Goal: Information Seeking & Learning: Learn about a topic

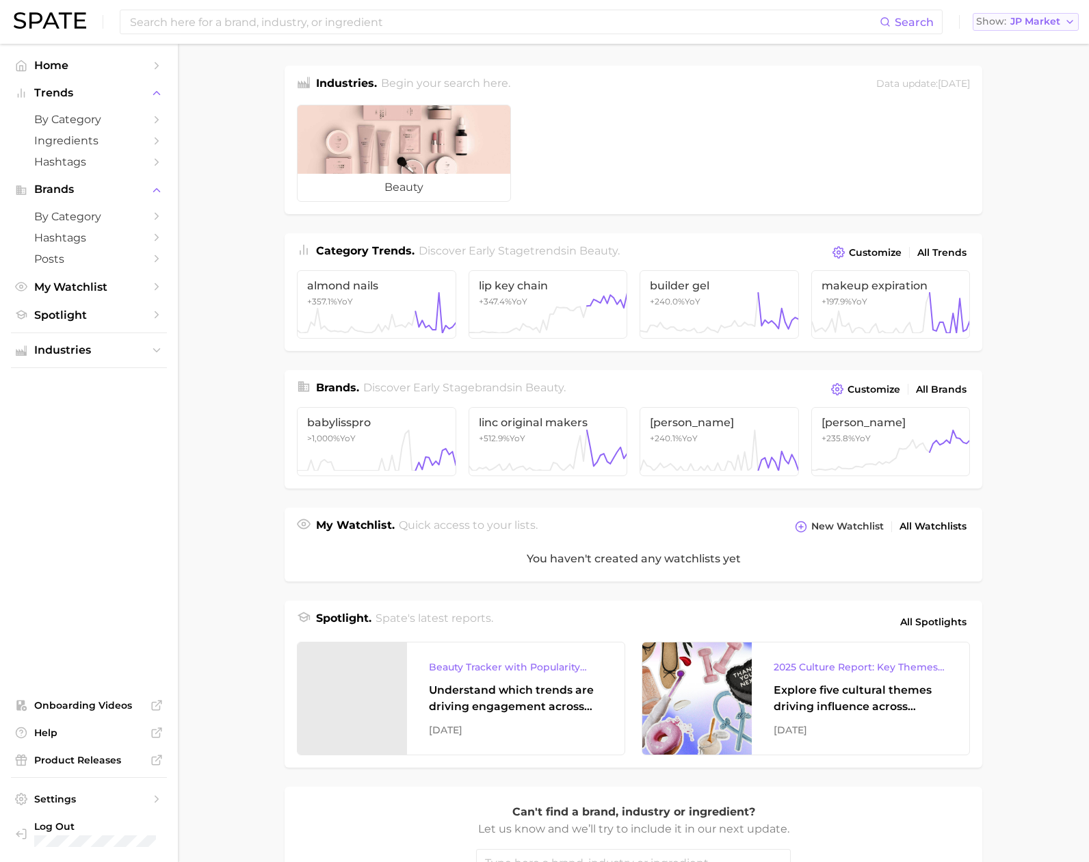
click at [1022, 18] on span "JP Market" at bounding box center [1036, 22] width 50 height 8
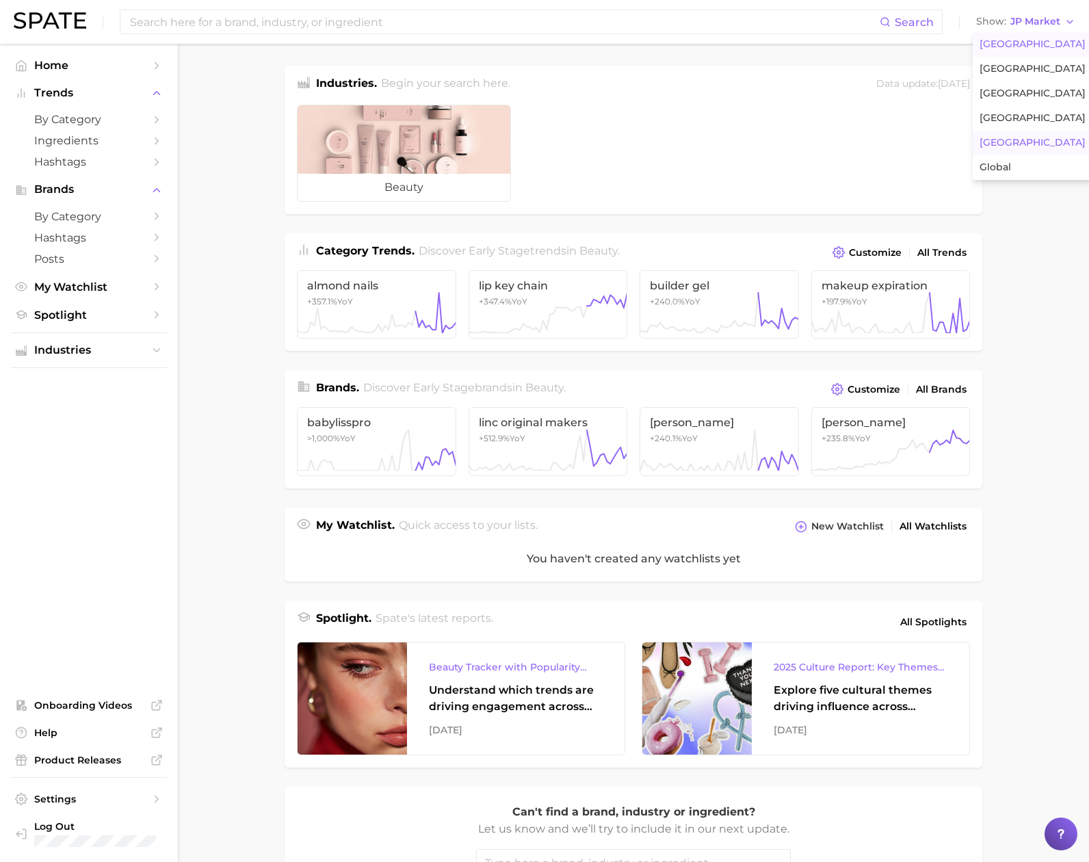
drag, startPoint x: 1022, startPoint y: 36, endPoint x: 996, endPoint y: 39, distance: 26.8
click at [1022, 36] on button "[GEOGRAPHIC_DATA]" at bounding box center [1033, 44] width 120 height 25
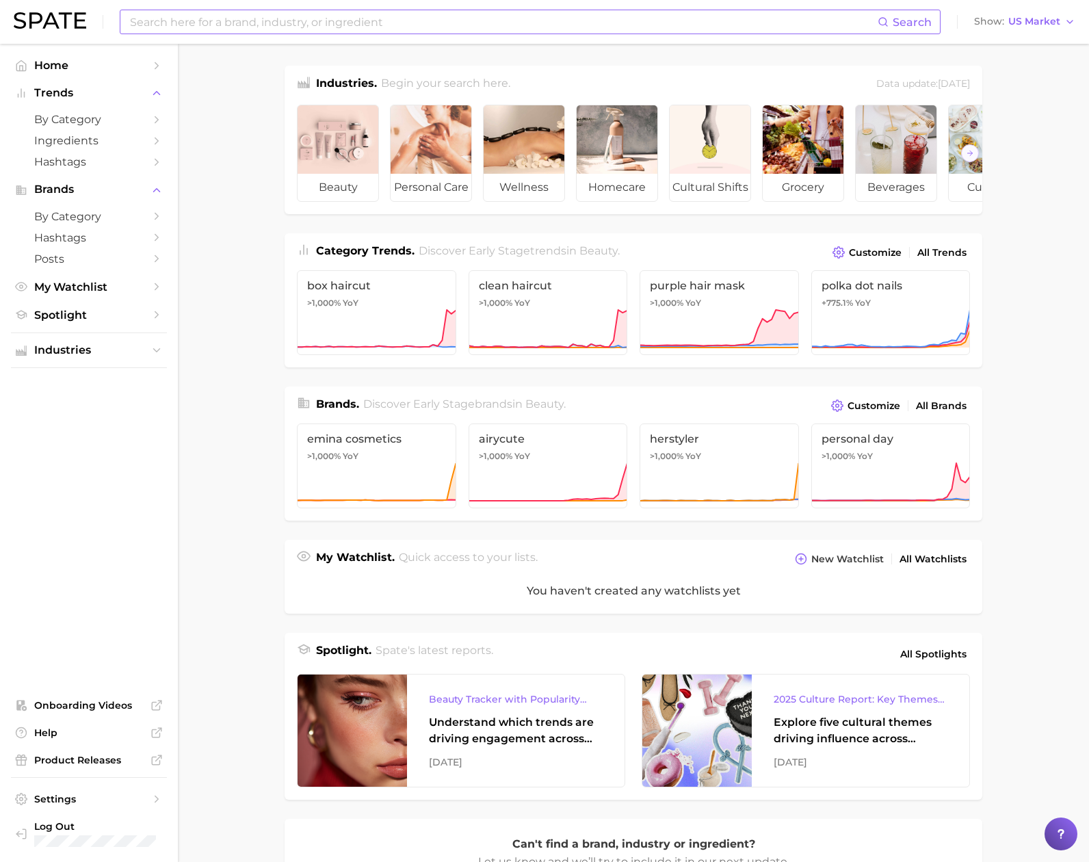
click at [802, 28] on input at bounding box center [503, 21] width 749 height 23
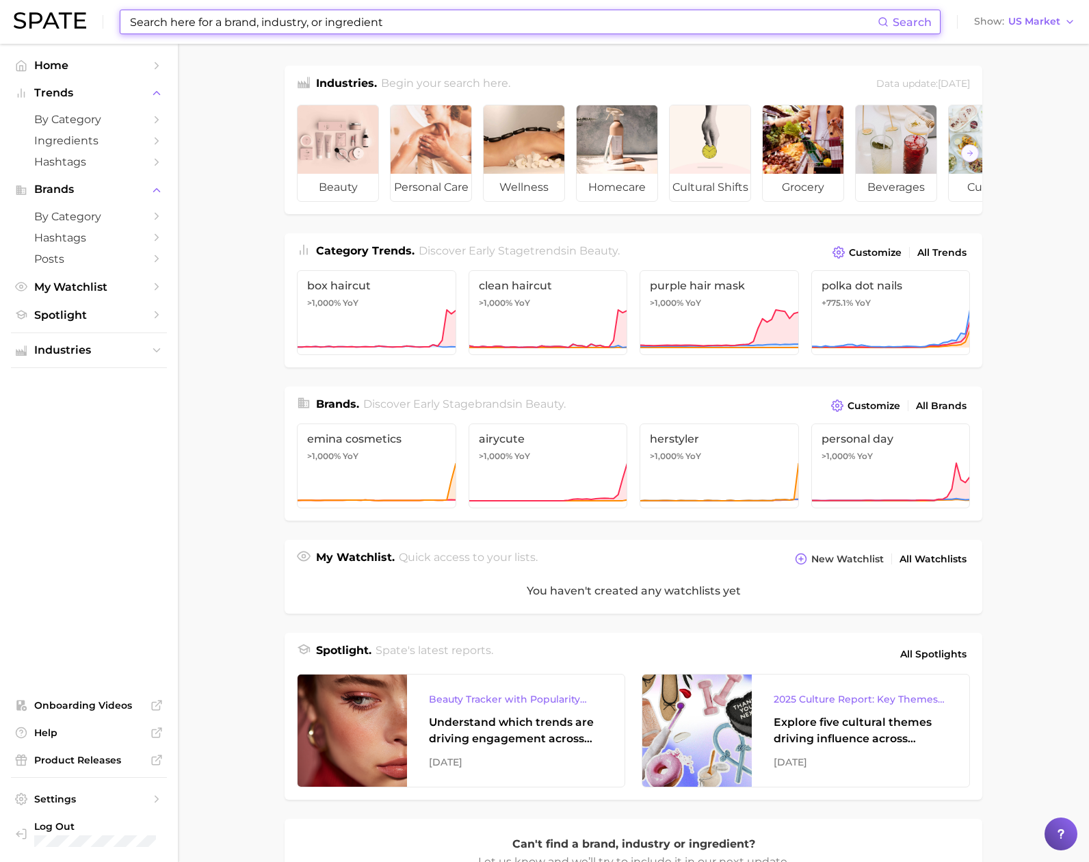
paste input "women"
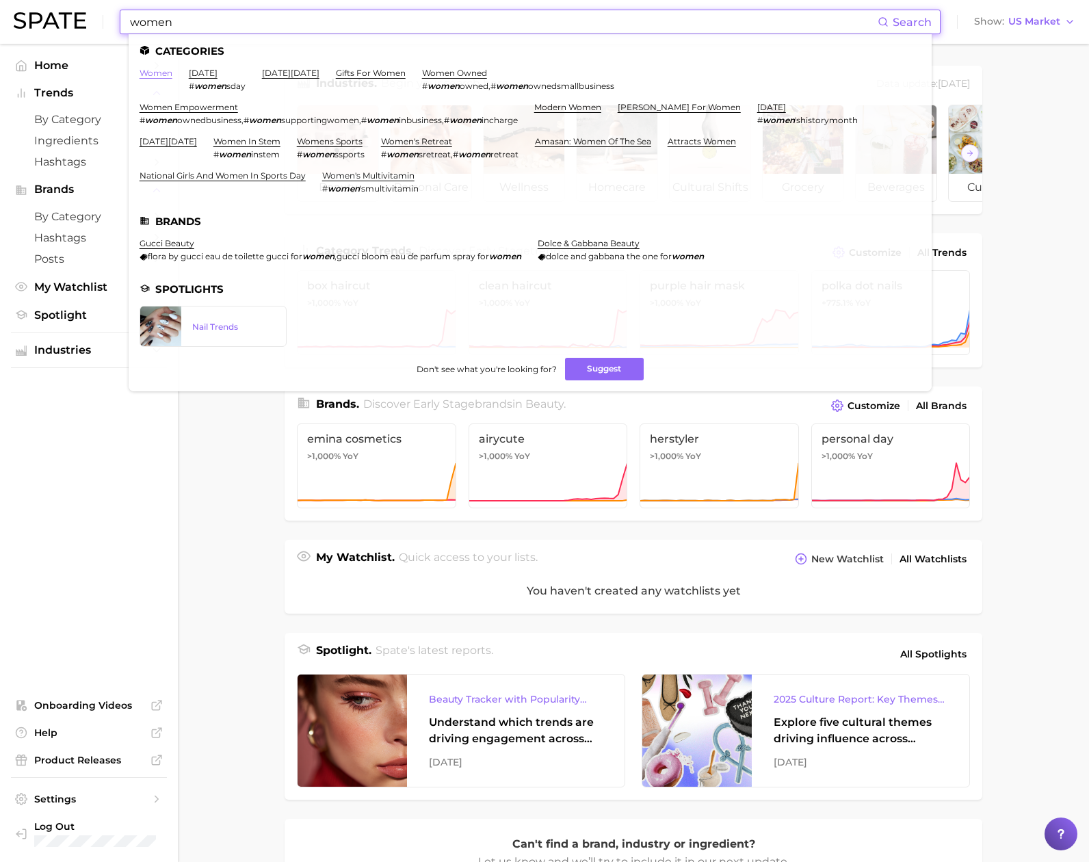
type input "women"
click at [158, 72] on link "women" at bounding box center [156, 73] width 33 height 10
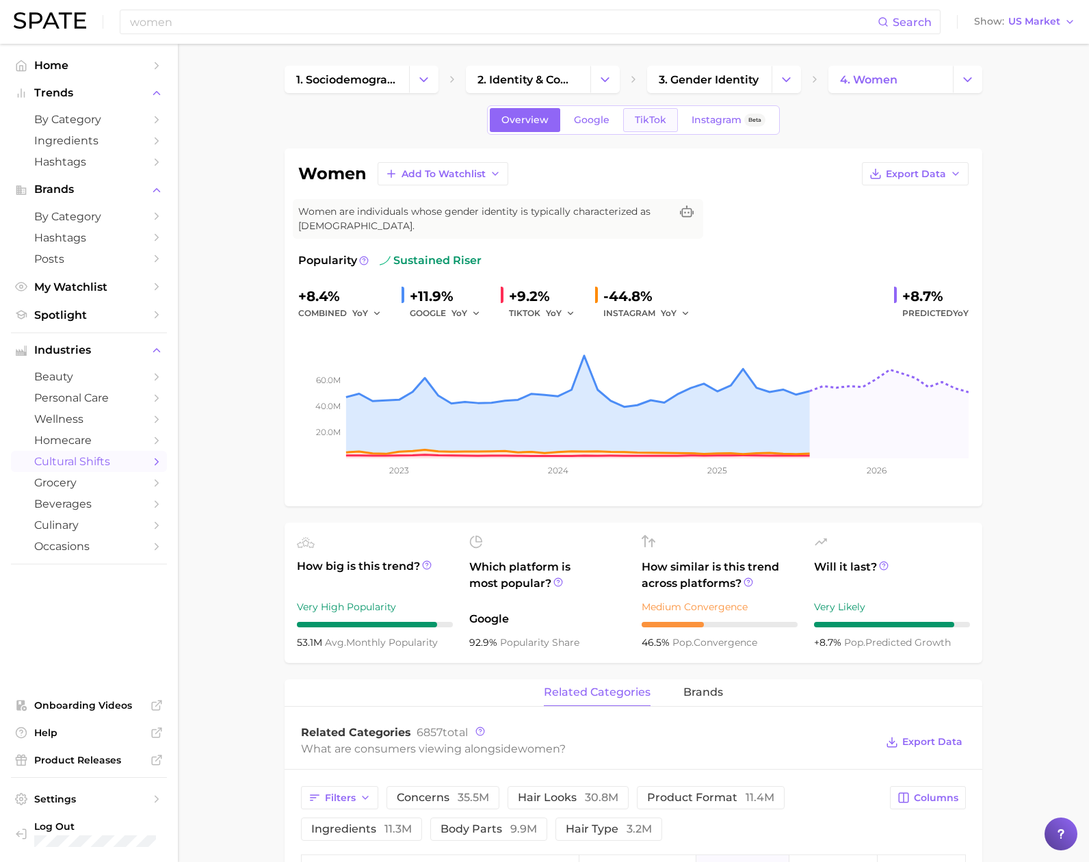
click at [654, 122] on span "TikTok" at bounding box center [650, 120] width 31 height 12
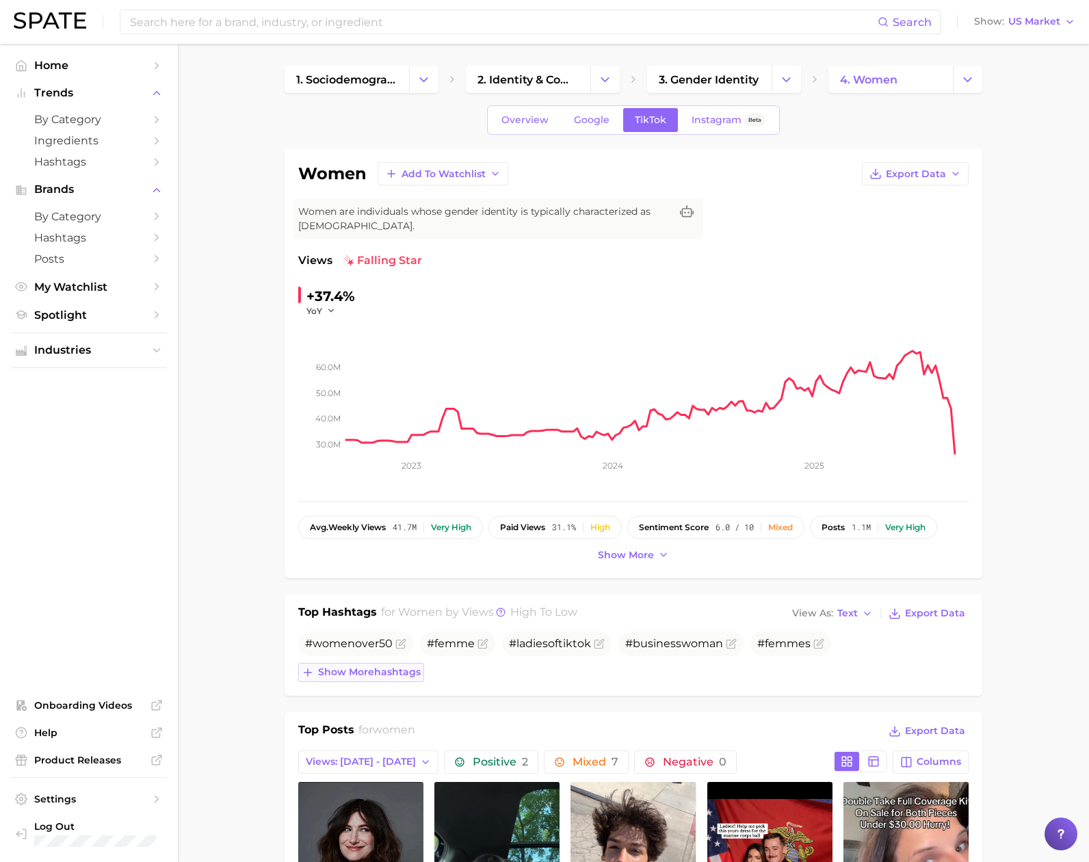
click at [352, 676] on span "Show more hashtags" at bounding box center [369, 672] width 103 height 12
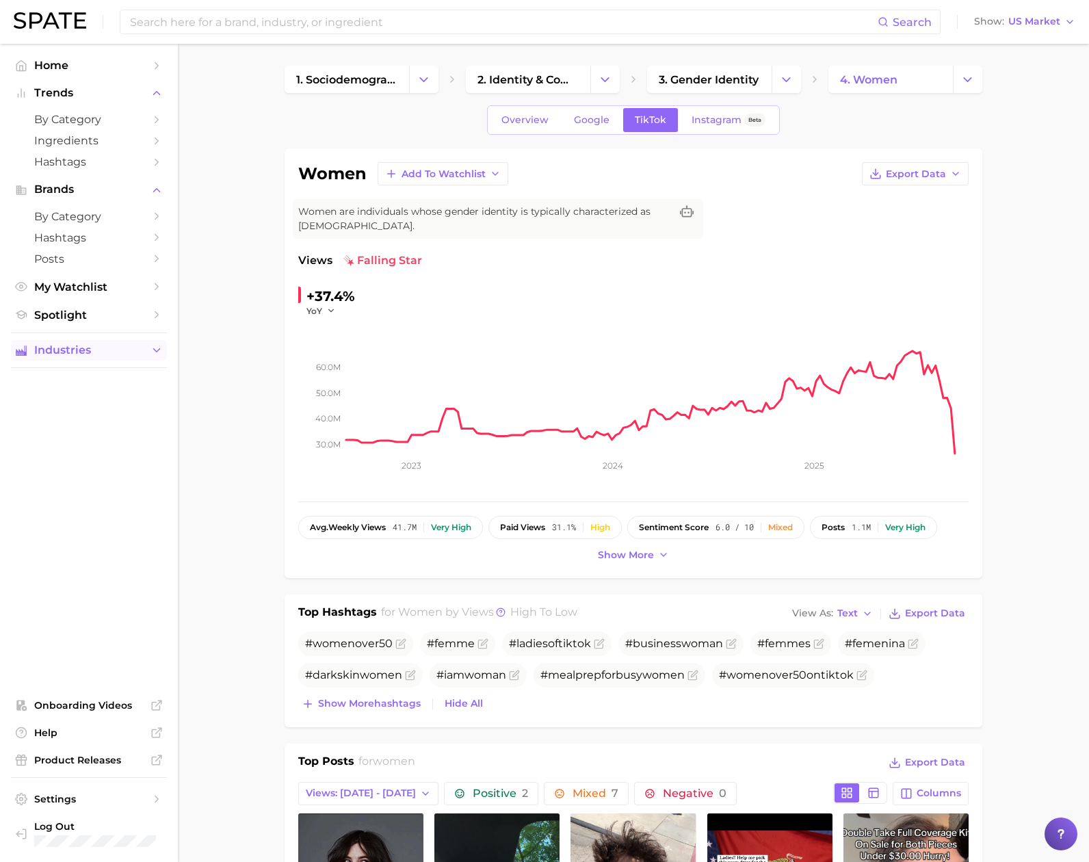
click at [99, 356] on span "Industries" at bounding box center [88, 350] width 109 height 12
click at [125, 116] on span "by Category" at bounding box center [88, 119] width 109 height 13
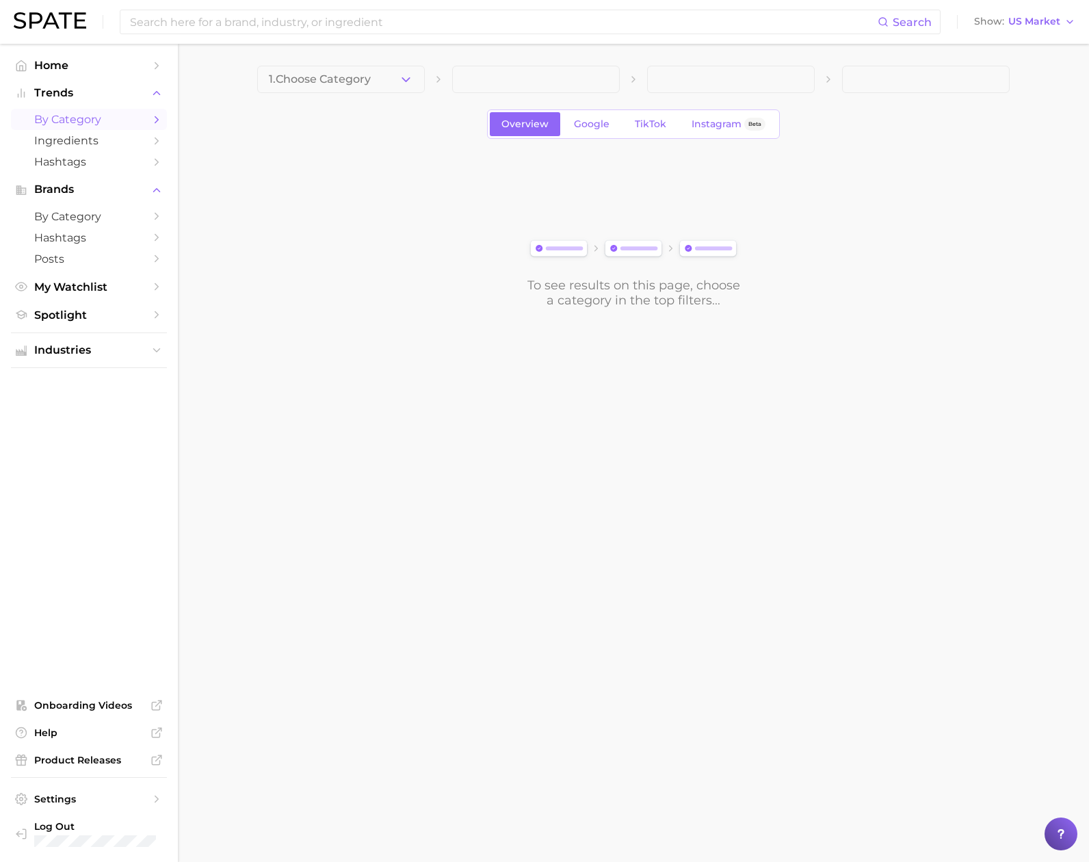
click at [344, 77] on span "1. Choose Category" at bounding box center [320, 79] width 102 height 12
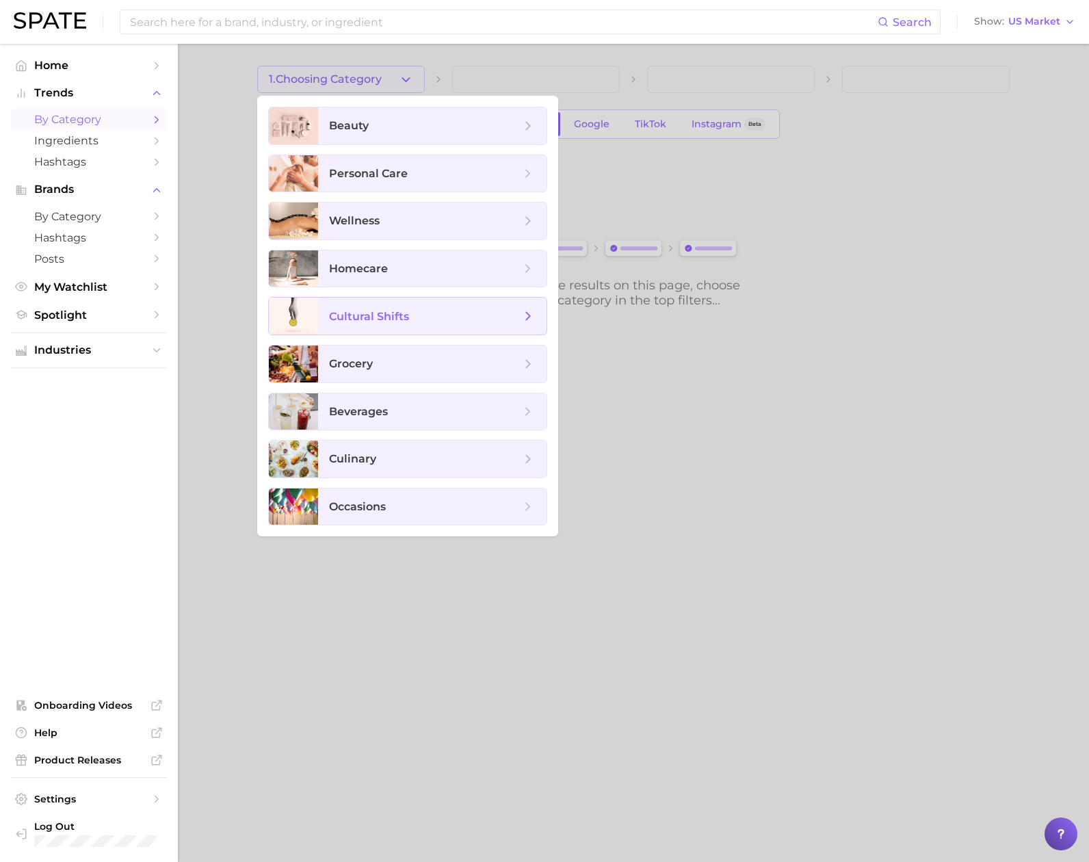
click at [398, 315] on span "cultural shifts" at bounding box center [369, 316] width 80 height 13
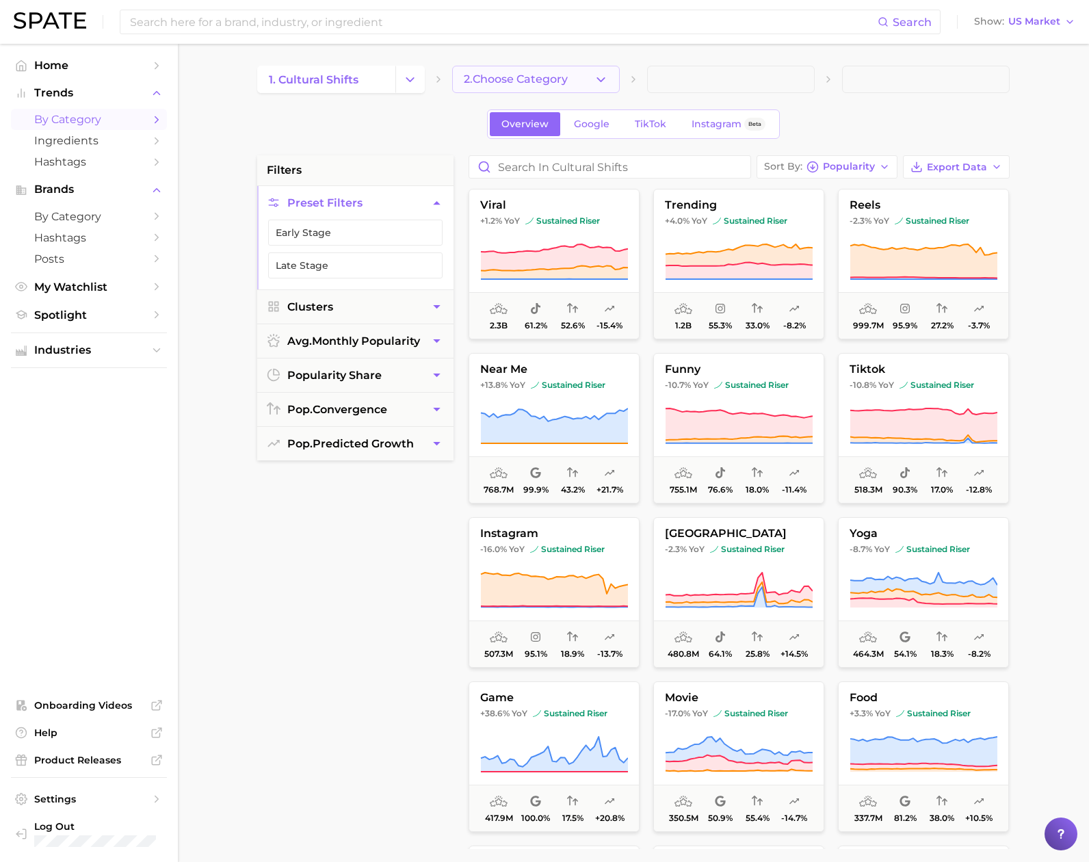
click at [596, 83] on icon "button" at bounding box center [601, 80] width 14 height 14
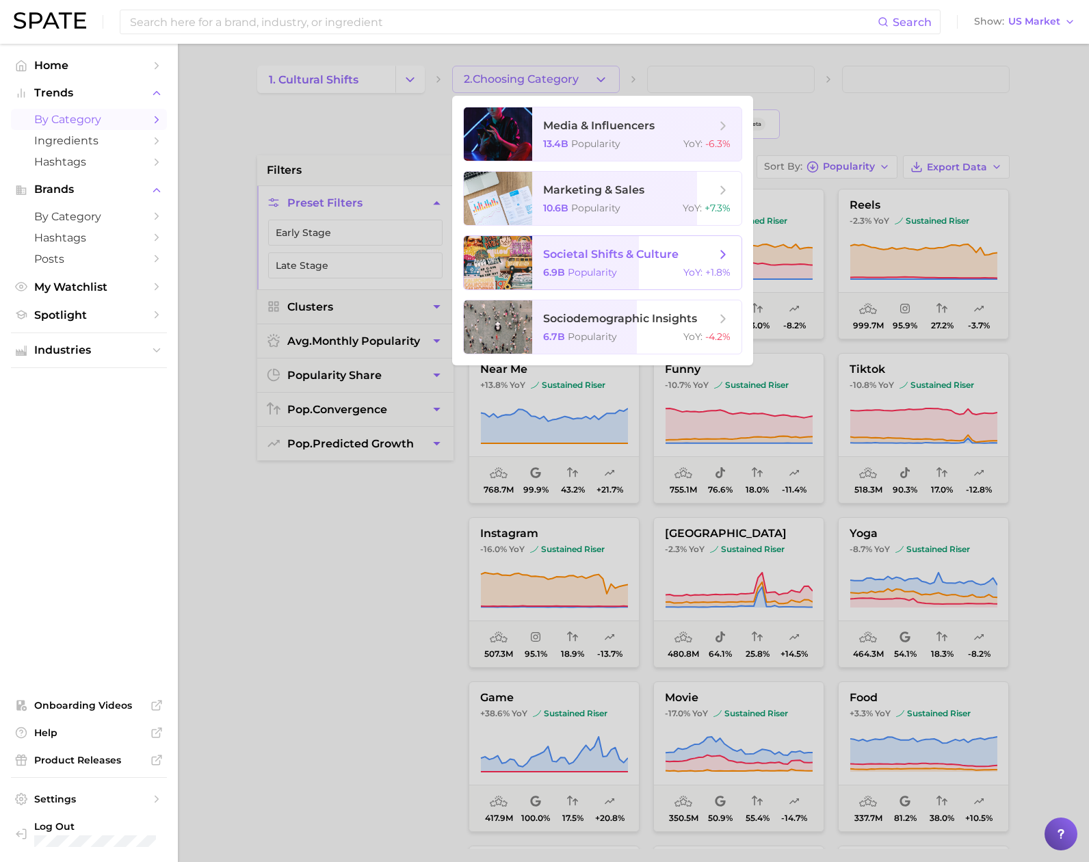
click at [606, 261] on span "societal shifts & culture" at bounding box center [629, 254] width 172 height 15
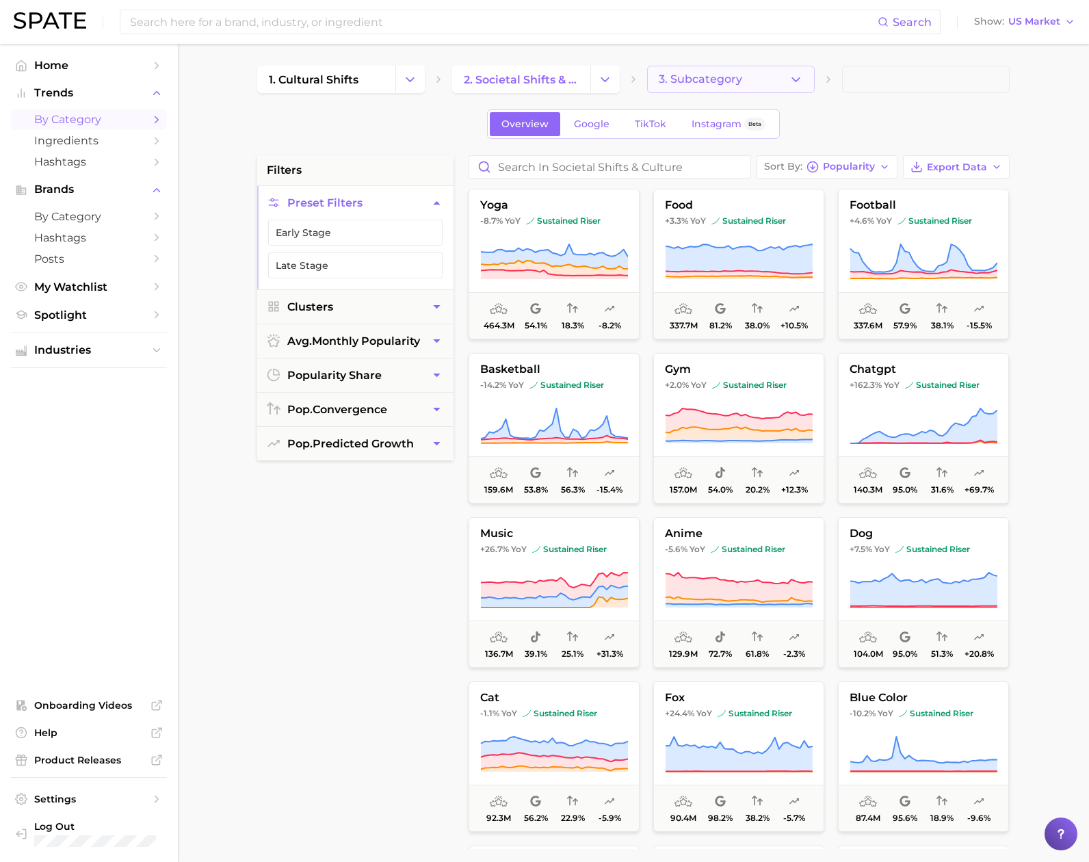
click at [759, 82] on button "3. Subcategory" at bounding box center [731, 79] width 168 height 27
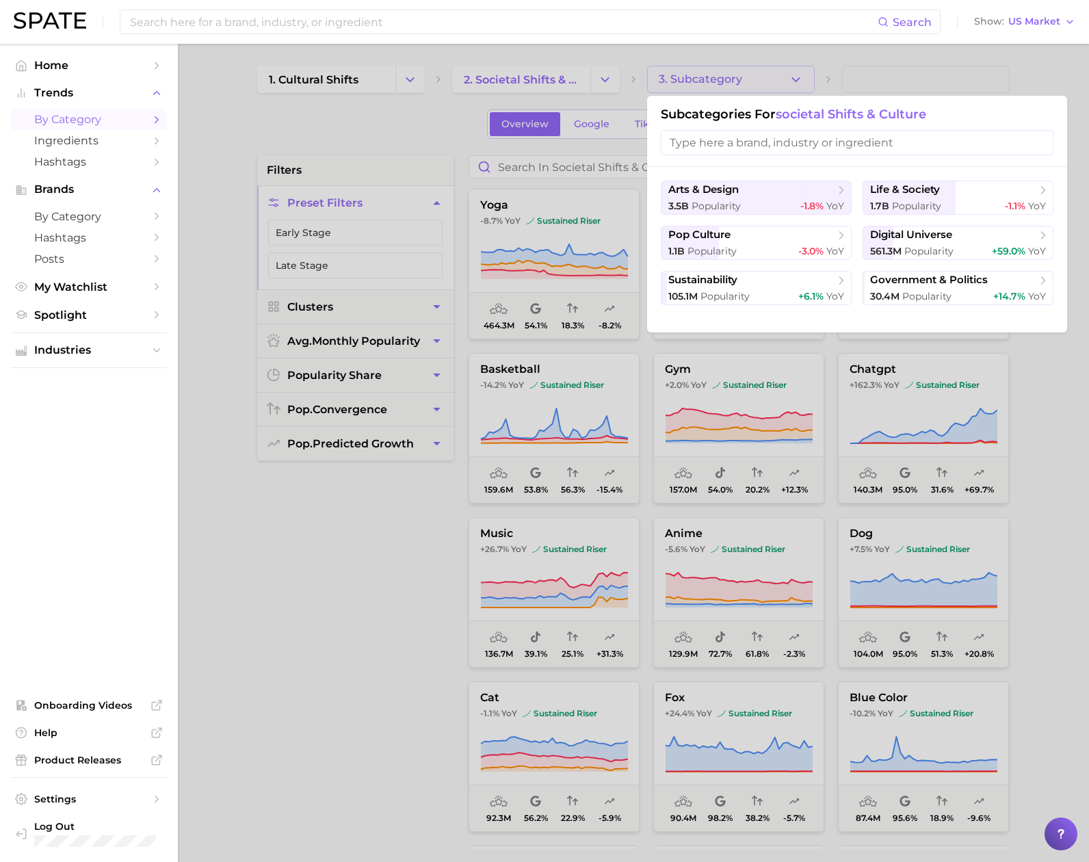
click at [608, 79] on div at bounding box center [544, 431] width 1089 height 862
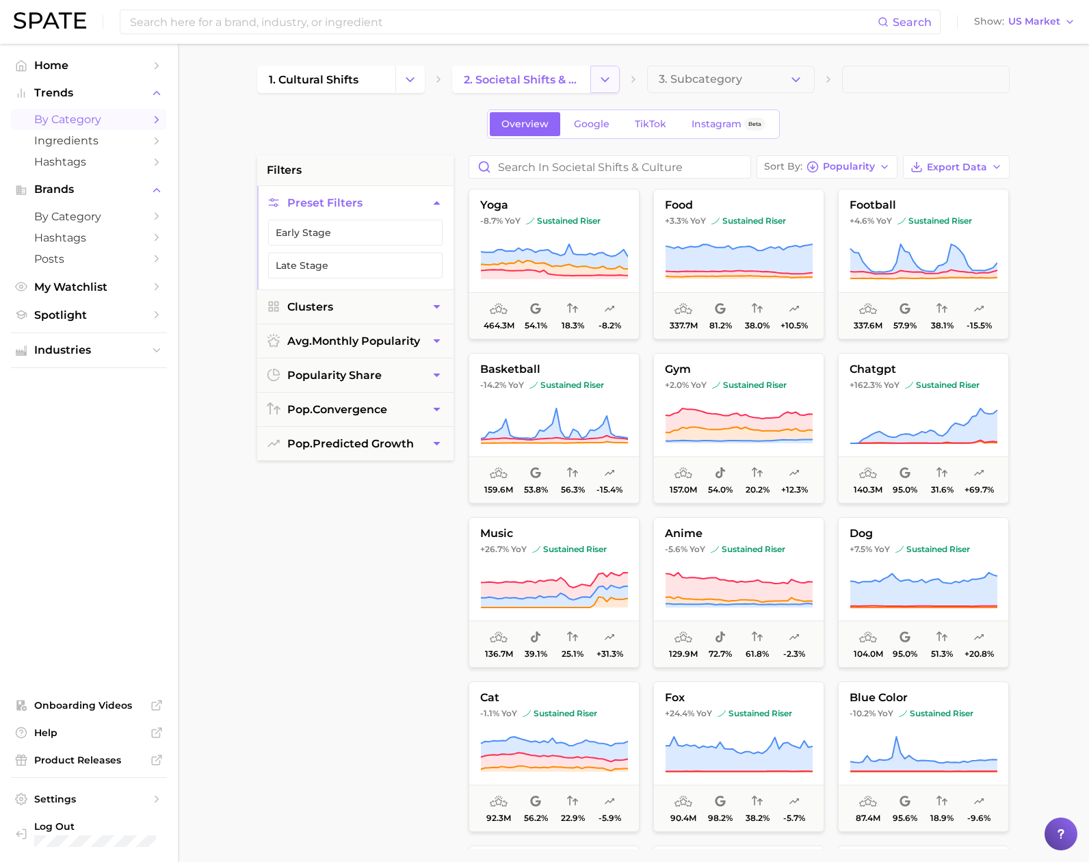
click at [608, 78] on icon "Change Category" at bounding box center [605, 80] width 14 height 14
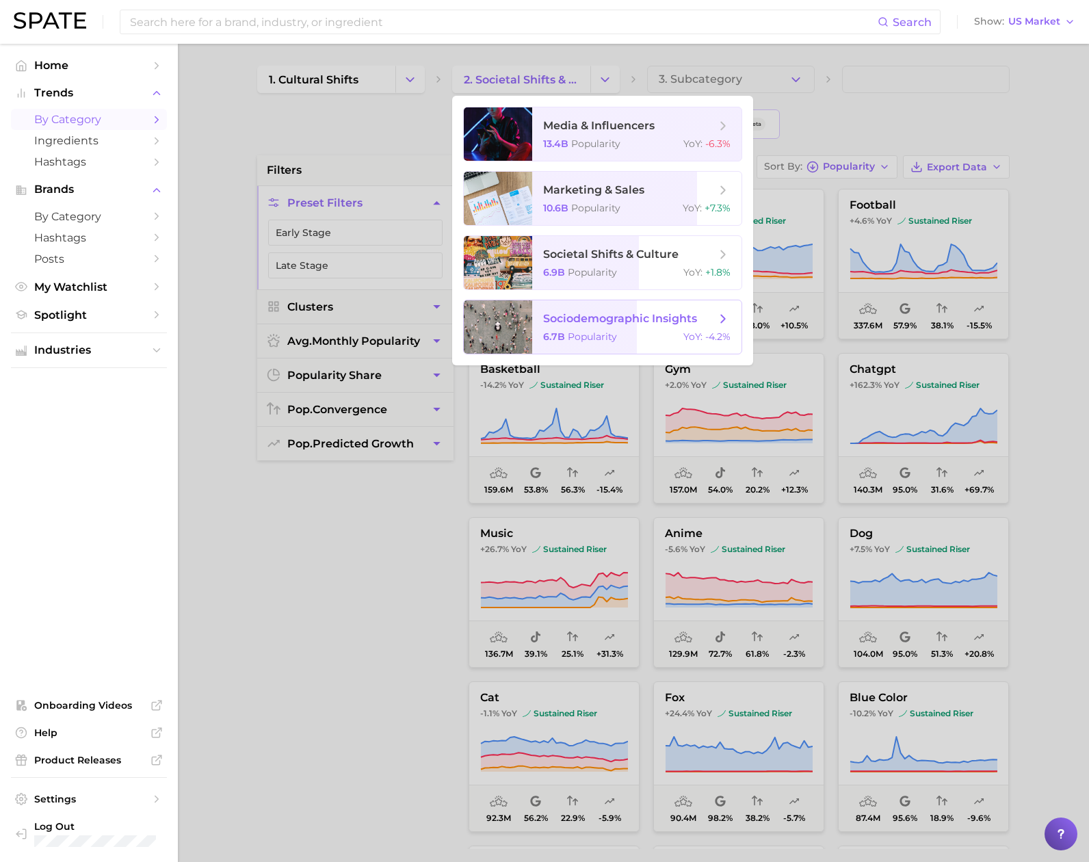
click at [643, 315] on span "sociodemographic insights" at bounding box center [620, 318] width 154 height 13
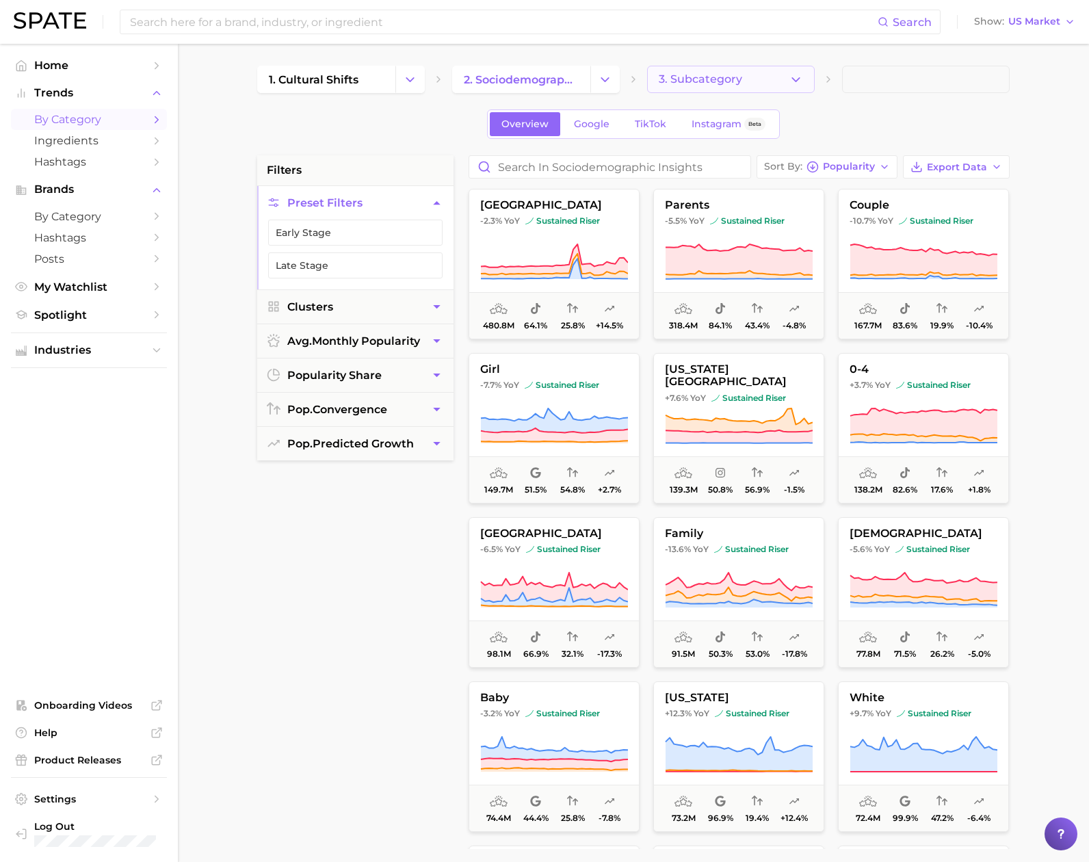
click at [699, 86] on button "3. Subcategory" at bounding box center [731, 79] width 168 height 27
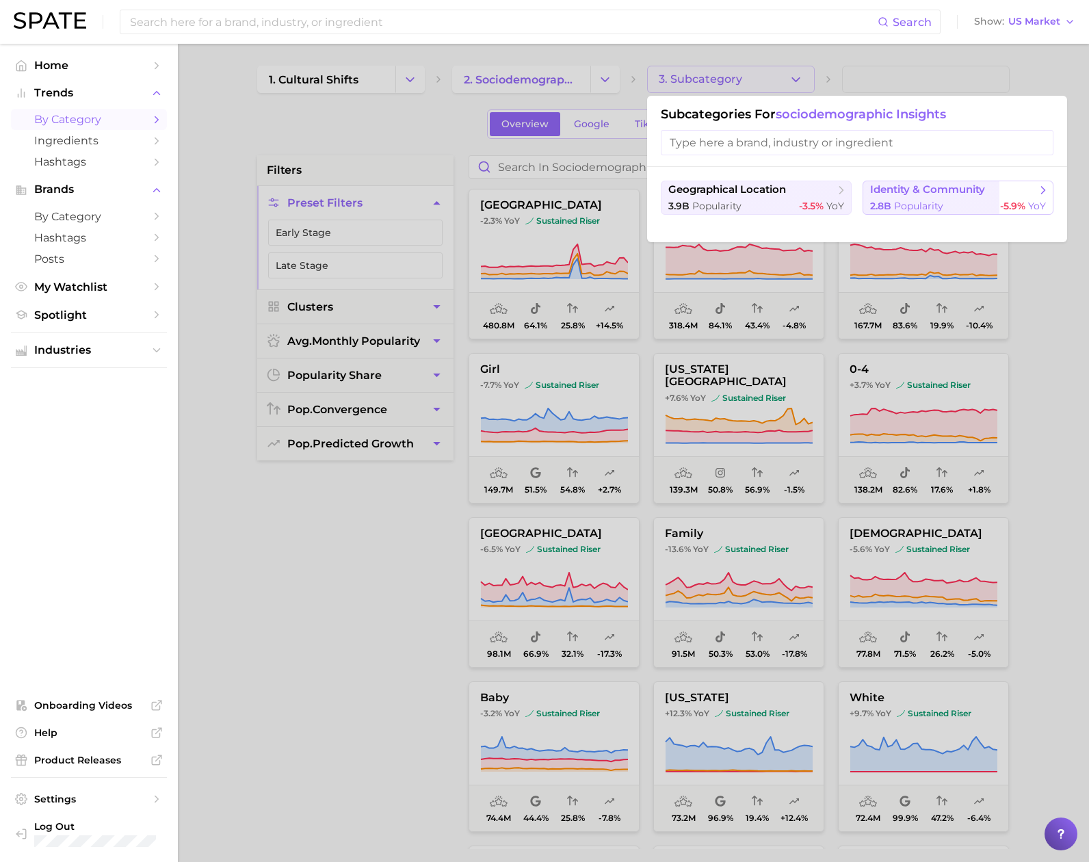
click at [961, 202] on div "2.8b Popularity -5.9% YoY" at bounding box center [958, 206] width 176 height 13
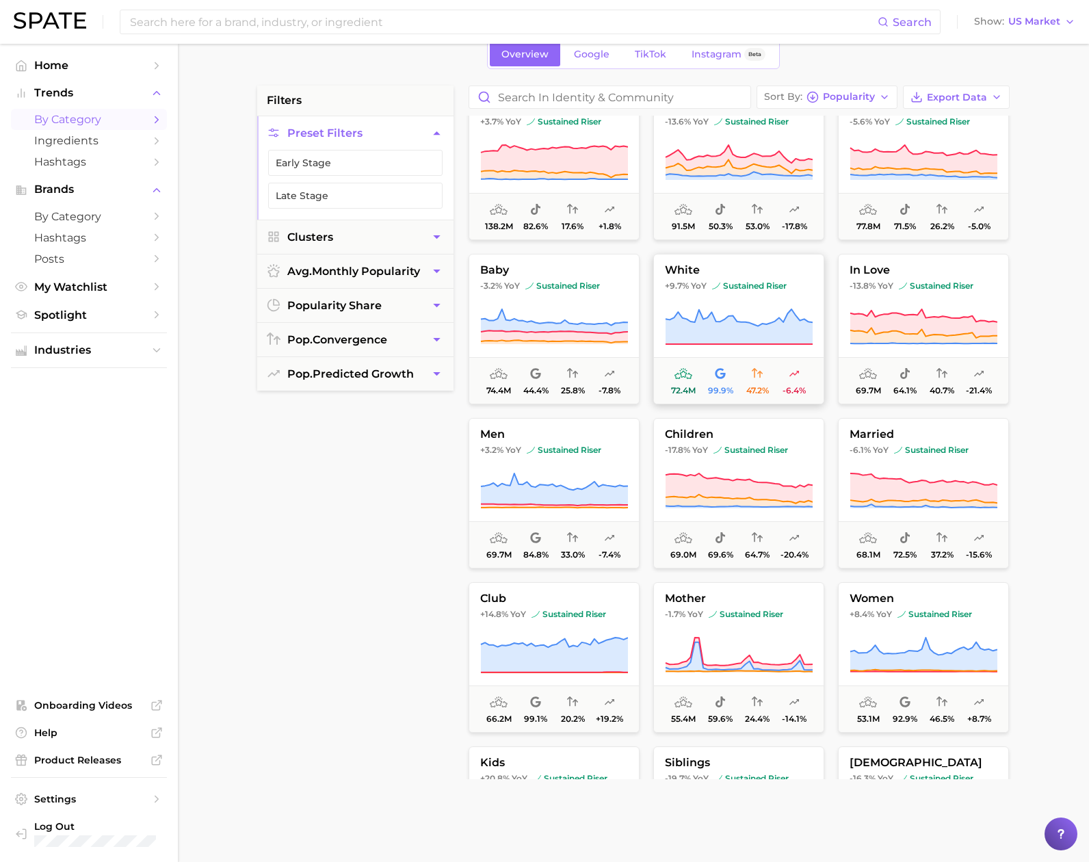
scroll to position [91, 0]
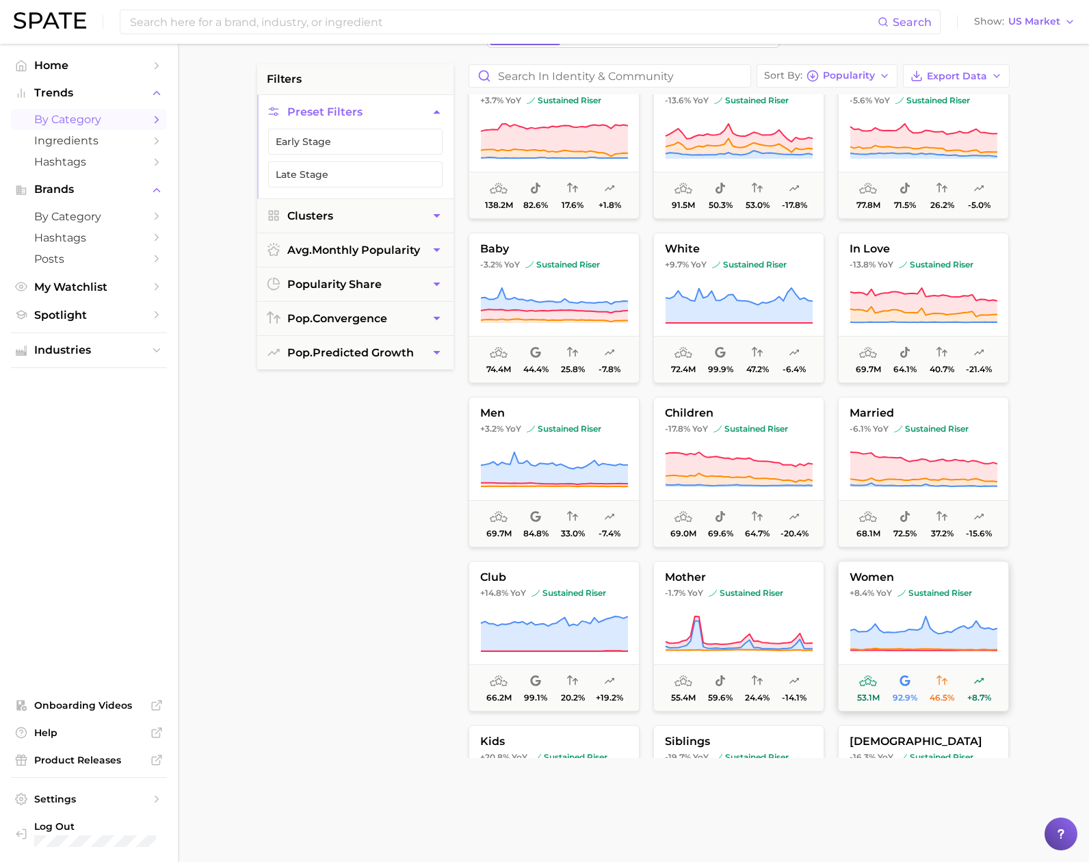
click at [883, 625] on icon at bounding box center [924, 634] width 148 height 38
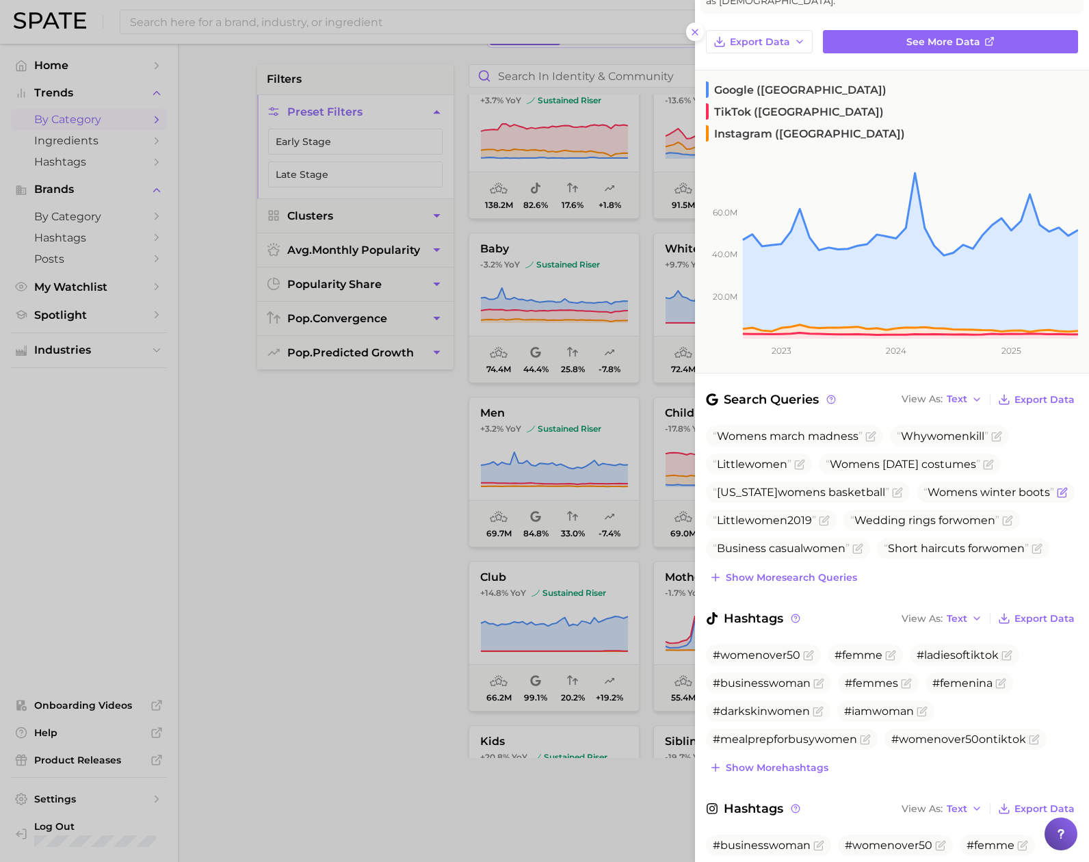
scroll to position [119, 0]
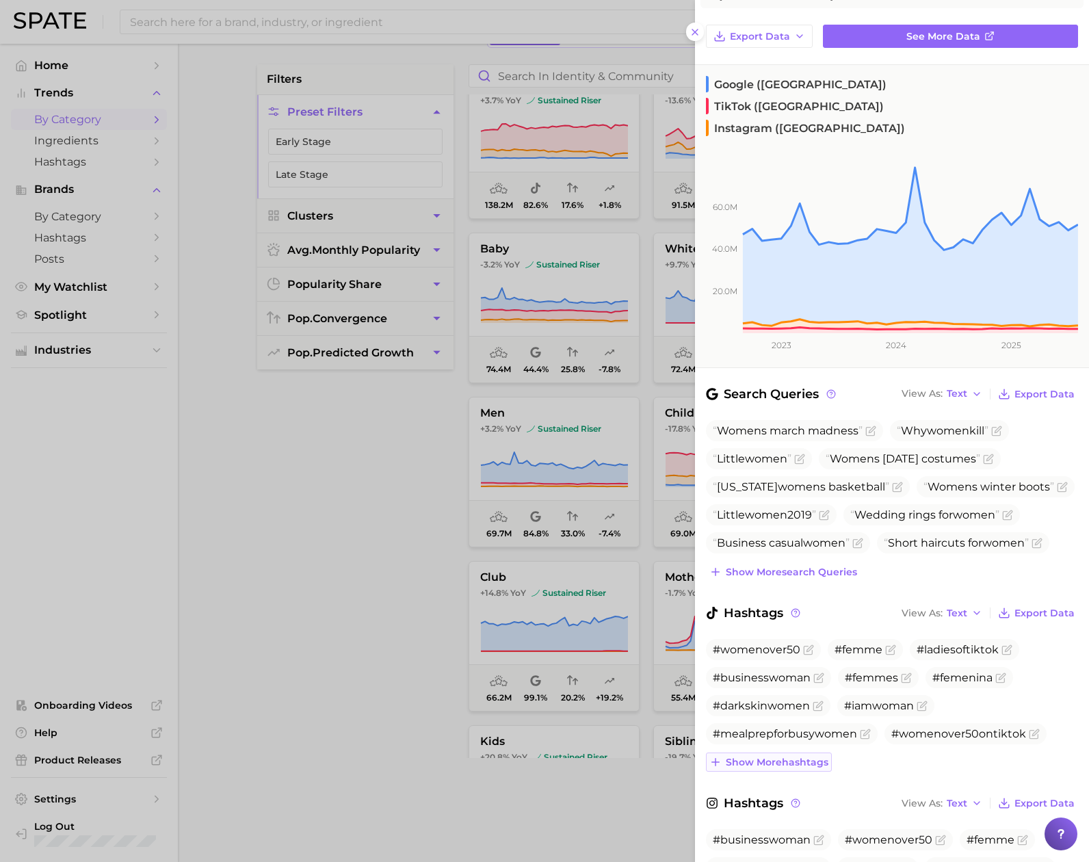
click at [811, 757] on span "Show more hashtags" at bounding box center [777, 763] width 103 height 12
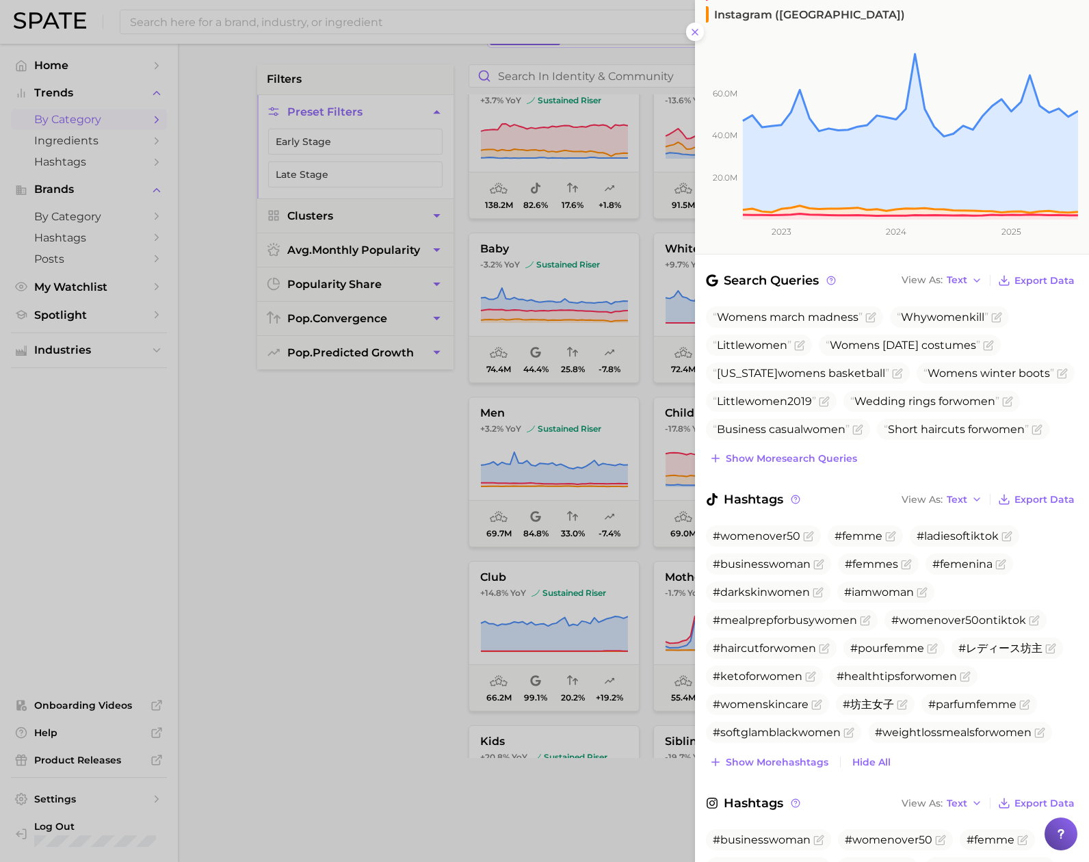
scroll to position [242, 0]
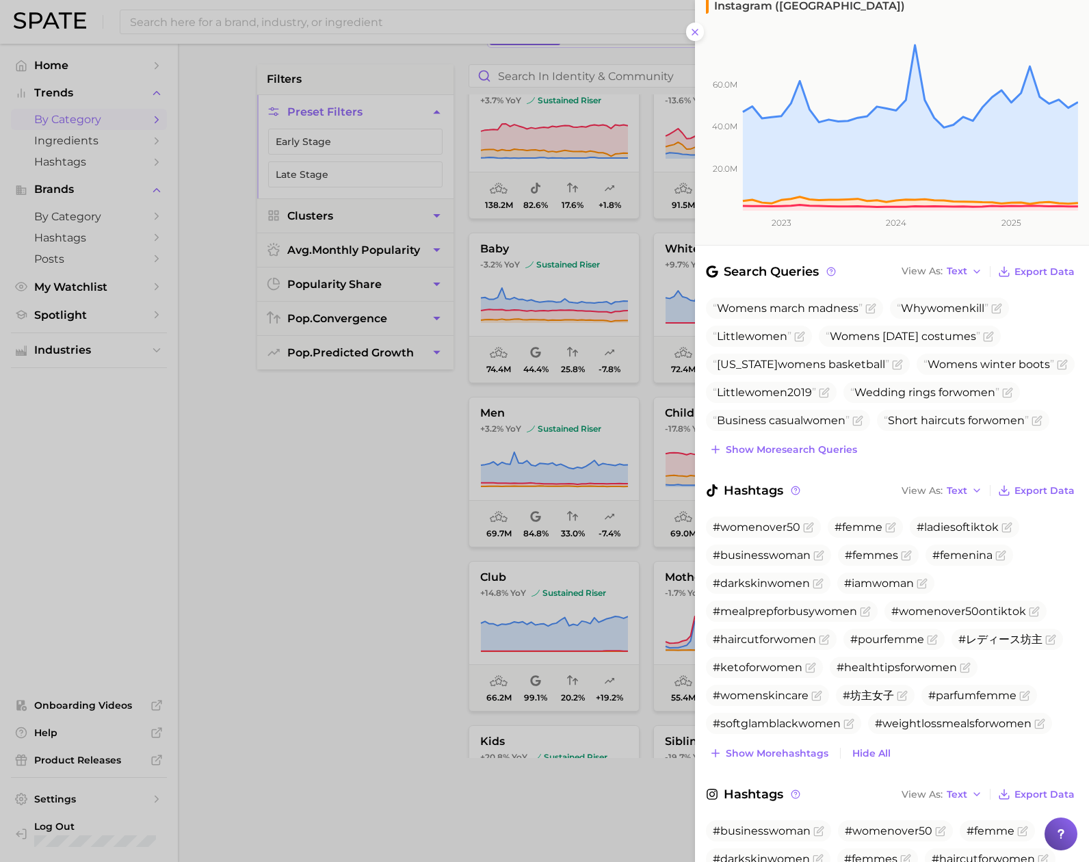
drag, startPoint x: 301, startPoint y: 562, endPoint x: 335, endPoint y: 491, distance: 78.7
click at [301, 562] on div at bounding box center [544, 431] width 1089 height 862
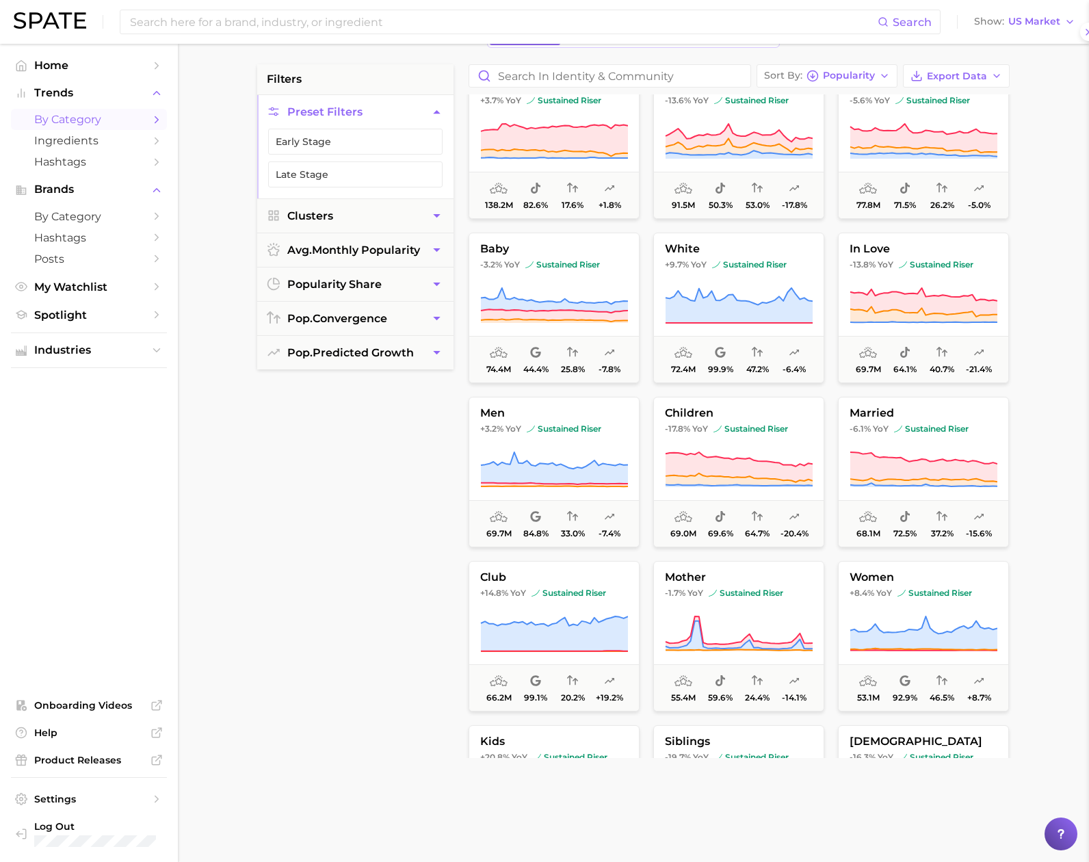
scroll to position [0, 0]
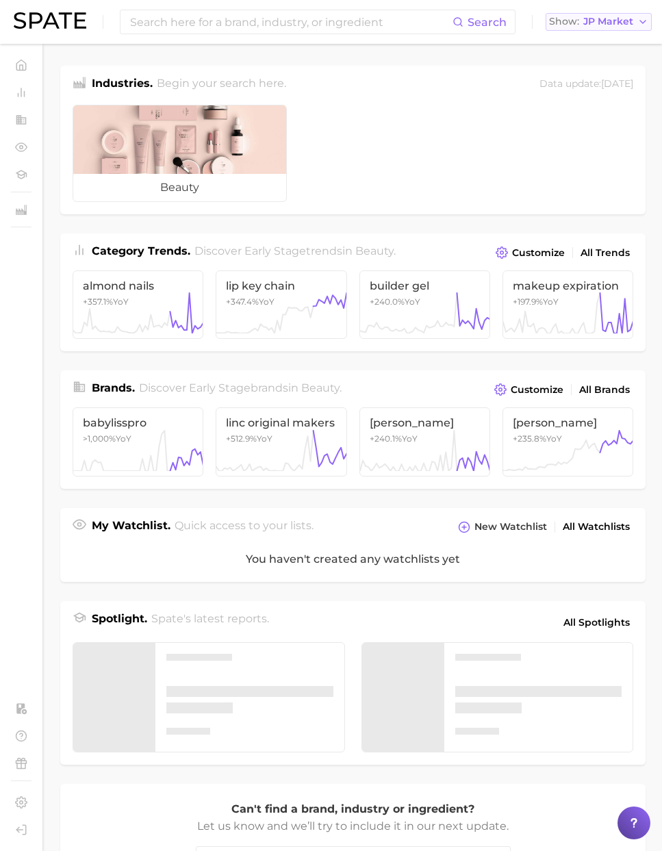
click at [581, 26] on button "Show JP Market" at bounding box center [598, 22] width 106 height 18
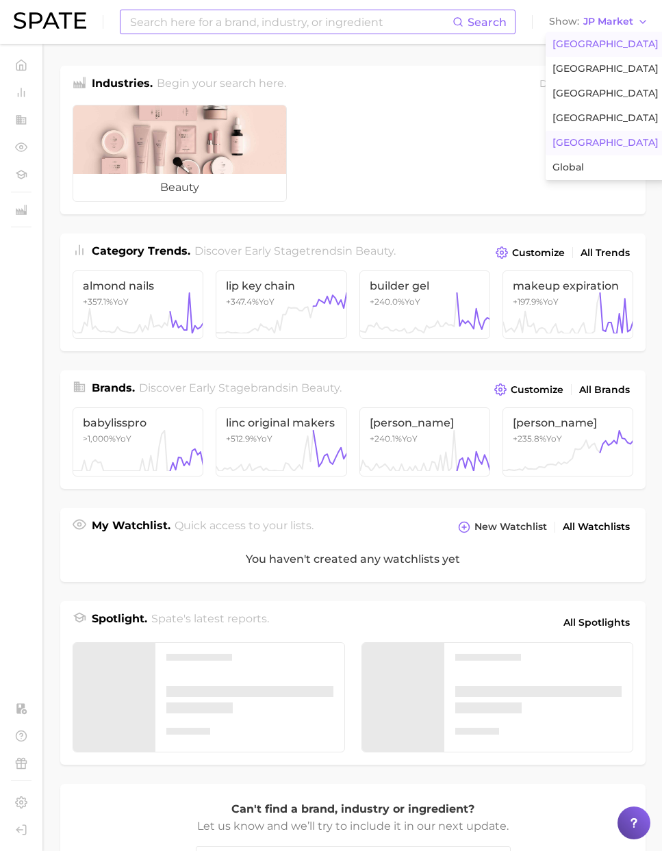
drag, startPoint x: 581, startPoint y: 44, endPoint x: 348, endPoint y: 34, distance: 233.6
click at [580, 44] on span "[GEOGRAPHIC_DATA]" at bounding box center [605, 44] width 106 height 12
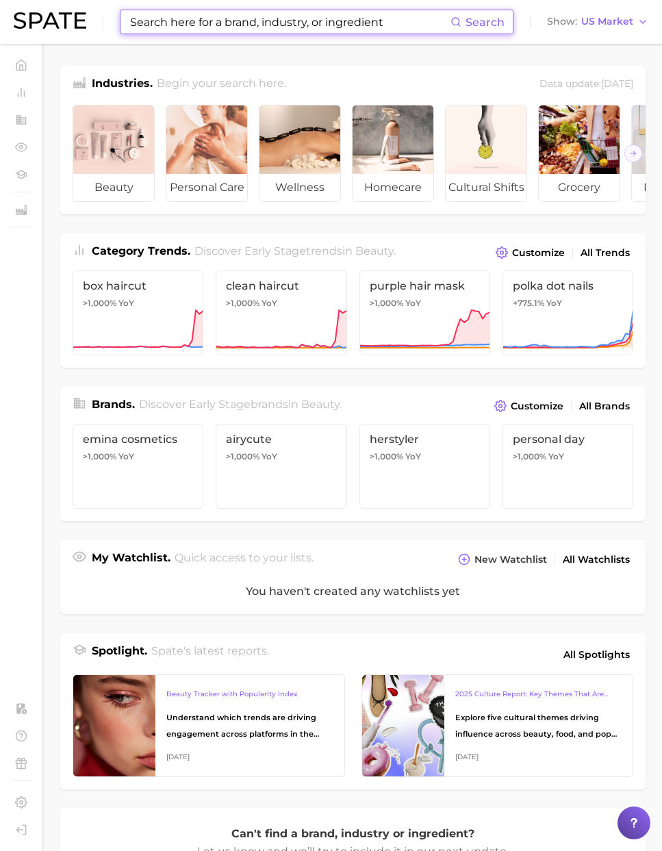
click at [339, 25] on input at bounding box center [290, 21] width 322 height 23
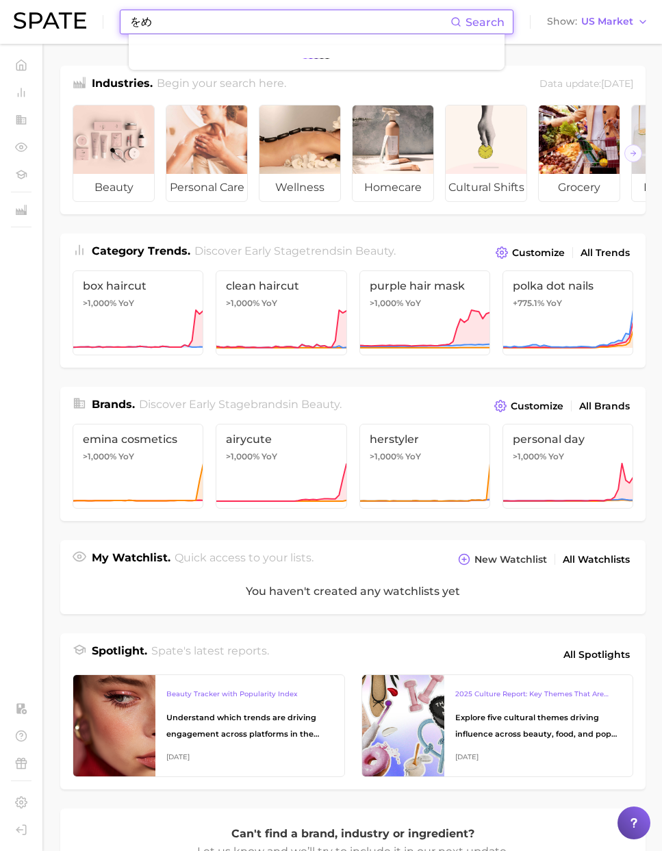
type input "を"
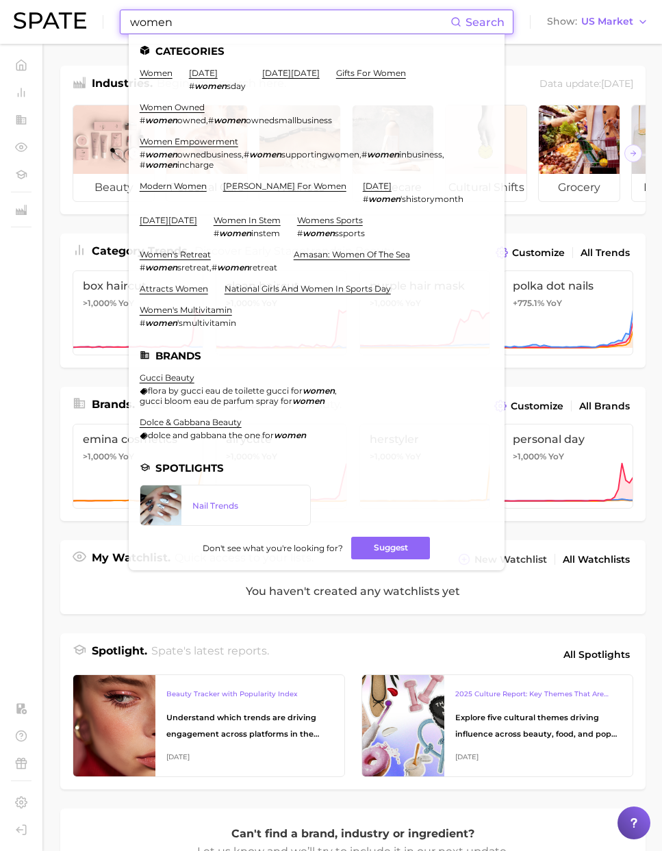
type input "women"
click at [172, 76] on ul "women [DATE] # women sday [DATE][DATE] gifts for women women owned # women owne…" at bounding box center [317, 203] width 354 height 271
click at [165, 75] on link "women" at bounding box center [156, 73] width 33 height 10
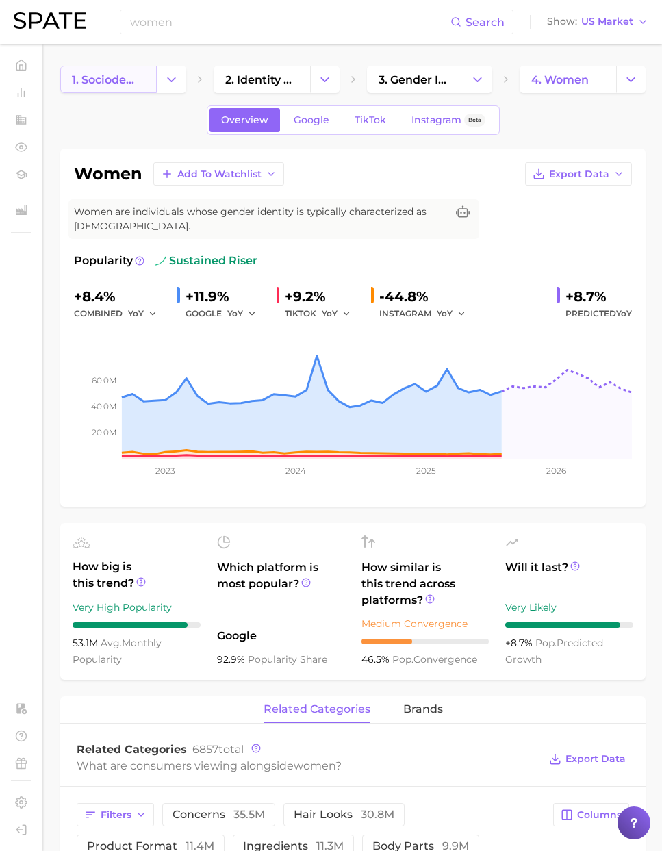
click at [101, 83] on span "1. sociodemographic insights" at bounding box center [108, 79] width 73 height 13
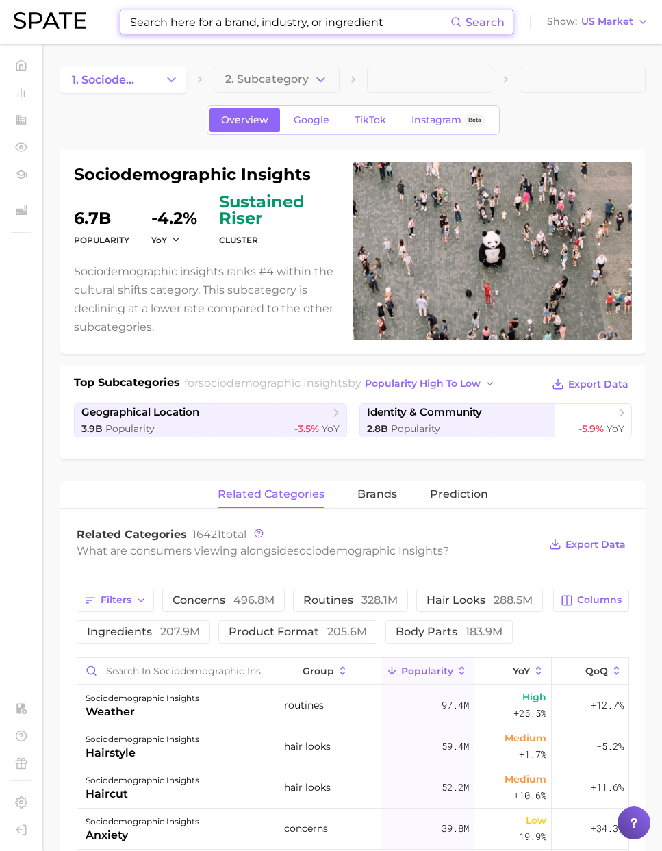
click at [200, 25] on input at bounding box center [290, 21] width 322 height 23
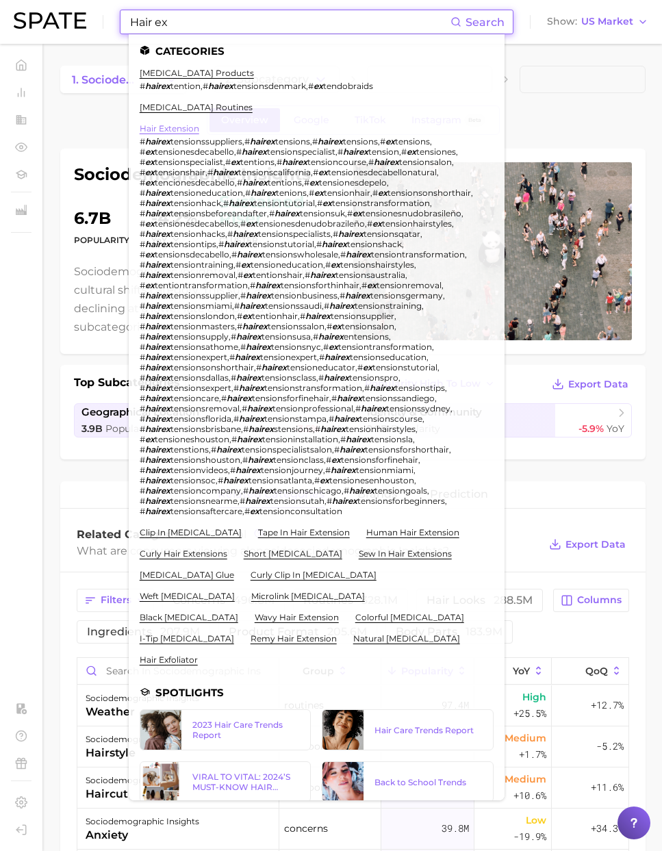
type input "Hair ex"
click at [170, 123] on link "hair extension" at bounding box center [170, 128] width 60 height 10
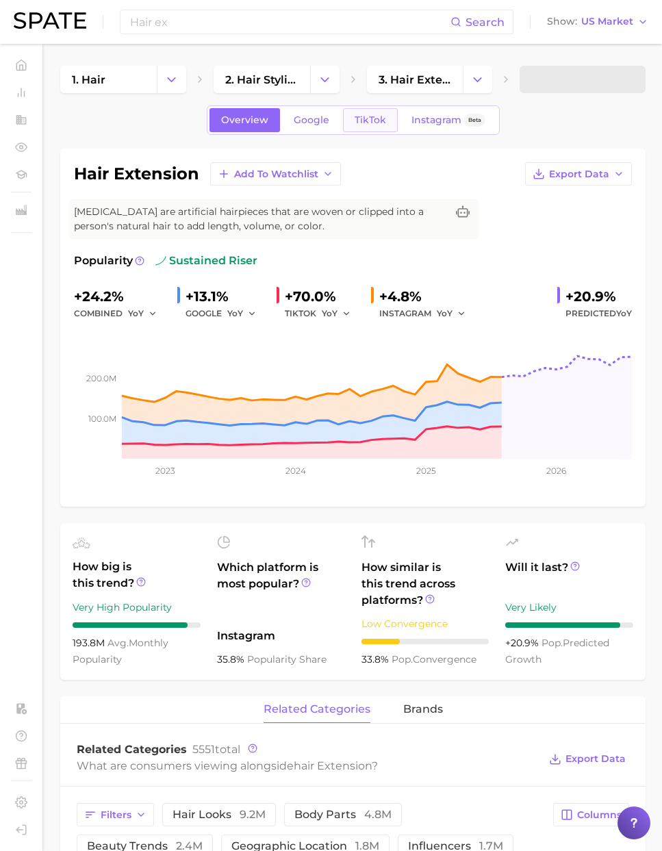
click at [375, 119] on span "TikTok" at bounding box center [369, 120] width 31 height 12
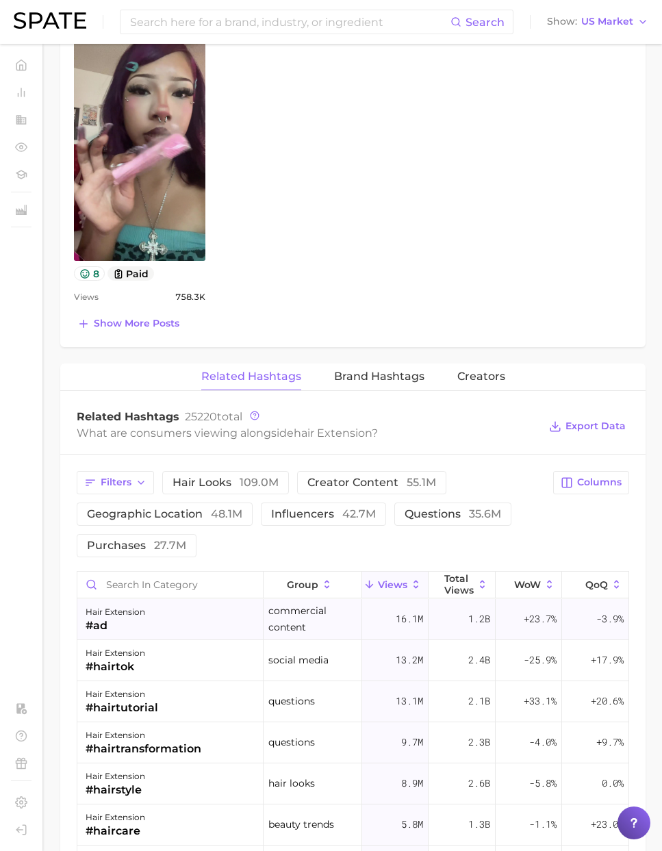
scroll to position [1091, 0]
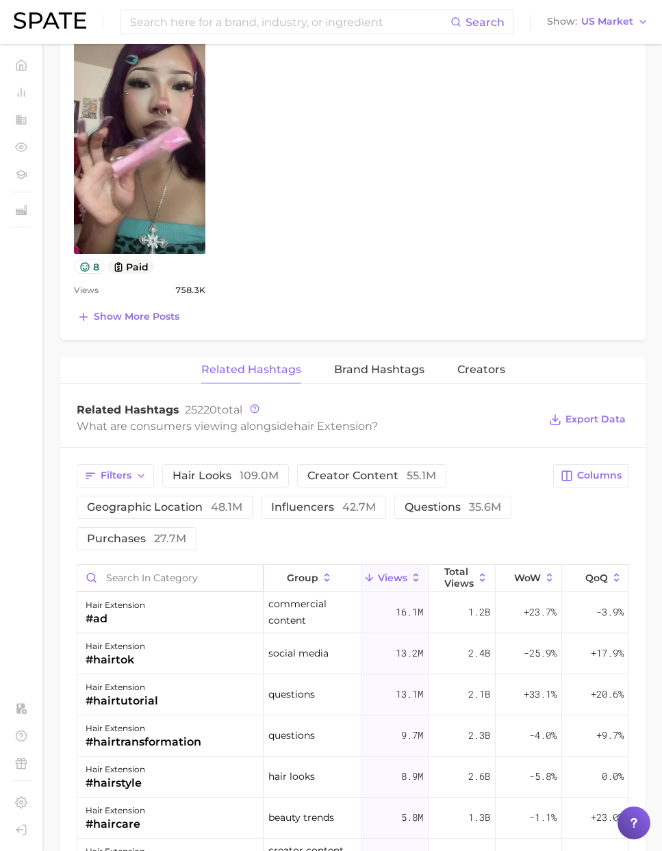
click at [145, 565] on input "Search in category" at bounding box center [169, 578] width 185 height 26
click at [120, 469] on span "Filters" at bounding box center [116, 475] width 31 height 12
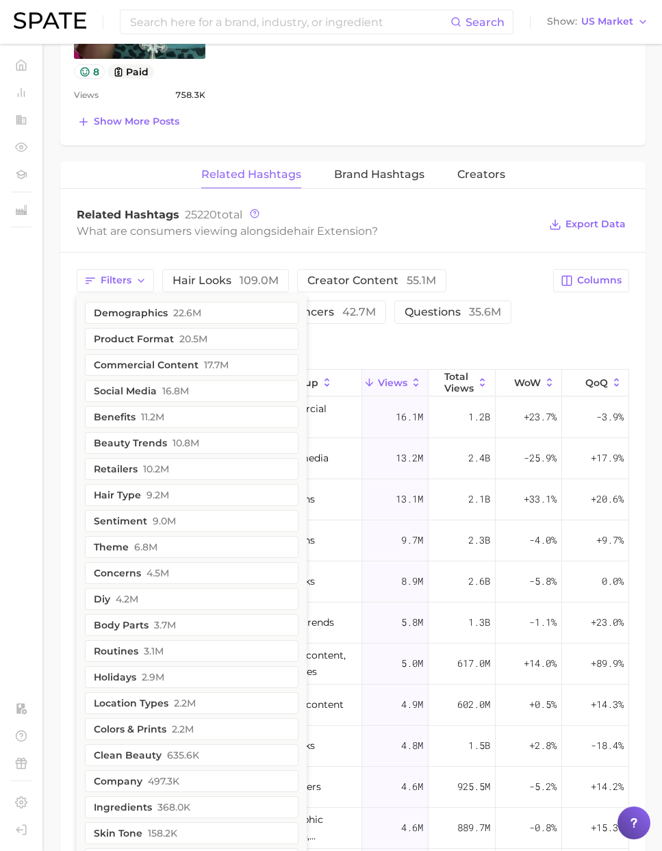
scroll to position [1279, 0]
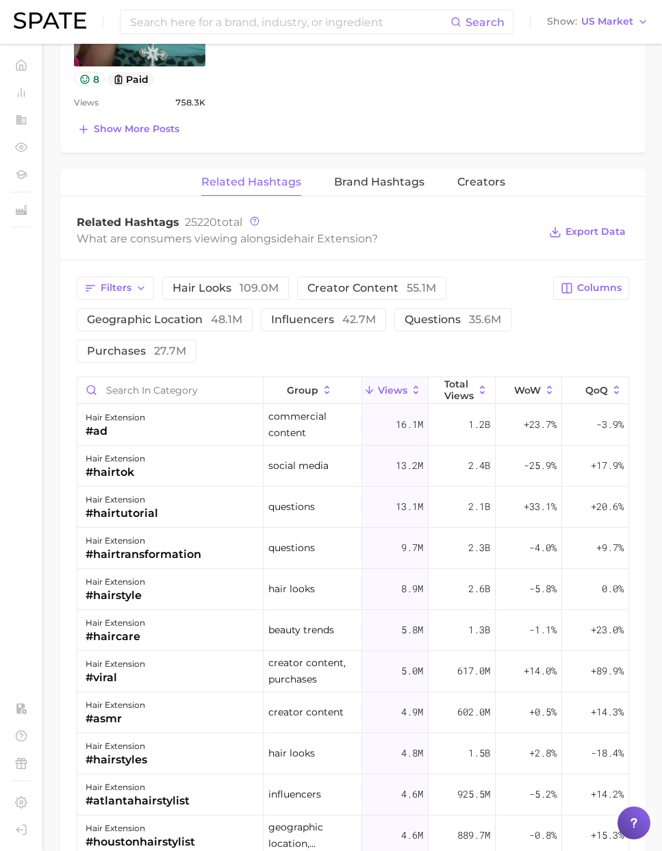
click at [432, 229] on div "What are consumers viewing alongside [MEDICAL_DATA] ?" at bounding box center [308, 238] width 462 height 18
click at [131, 377] on input "Search in category" at bounding box center [169, 390] width 185 height 26
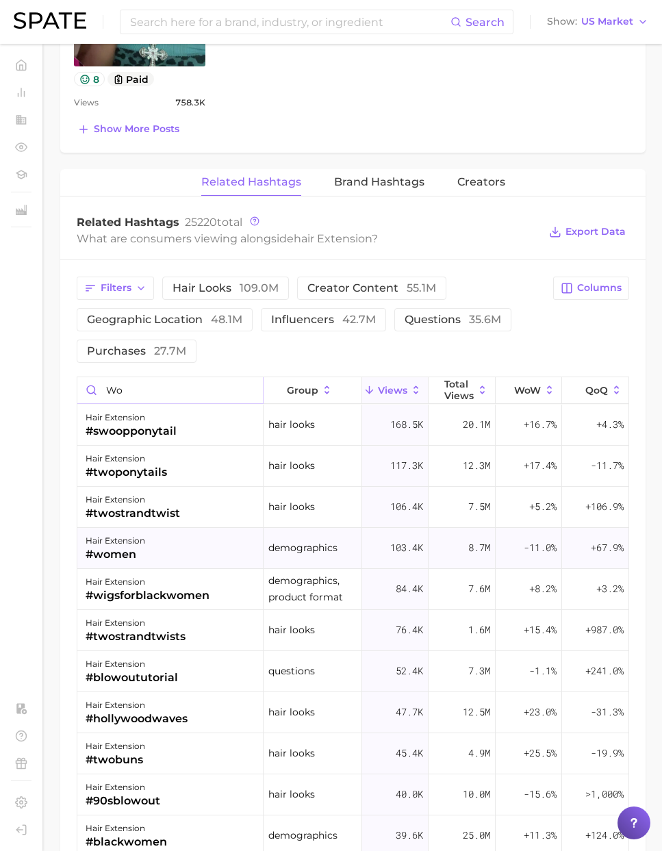
type input "wo"
click at [140, 546] on div "#women" at bounding box center [116, 554] width 60 height 16
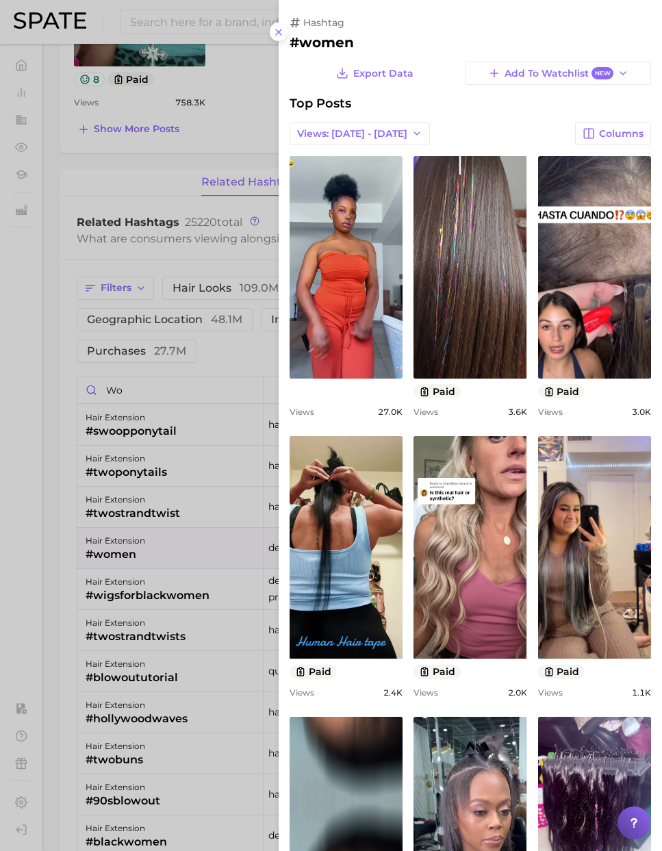
scroll to position [0, 0]
click at [141, 361] on div at bounding box center [331, 425] width 662 height 851
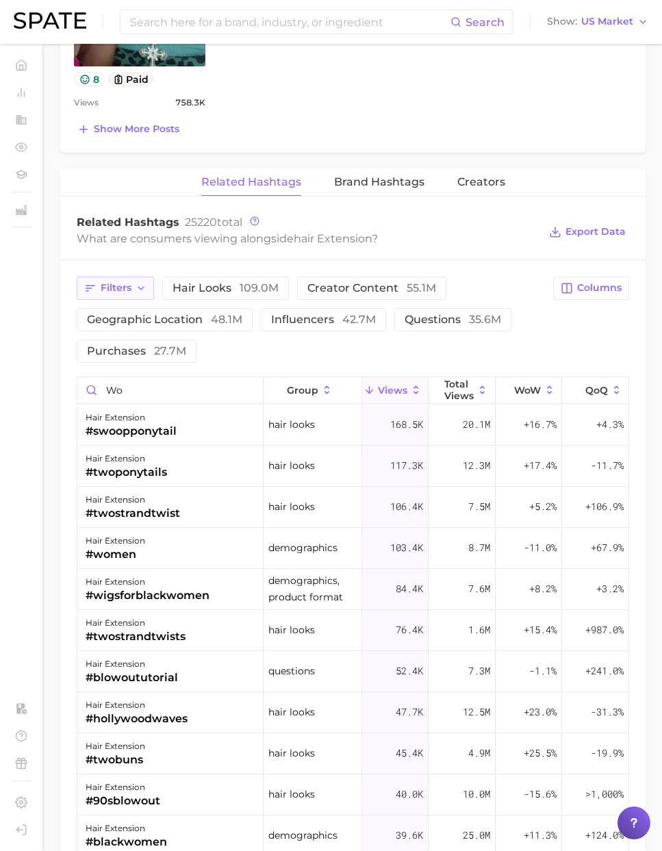
click at [135, 283] on icon "button" at bounding box center [140, 288] width 11 height 11
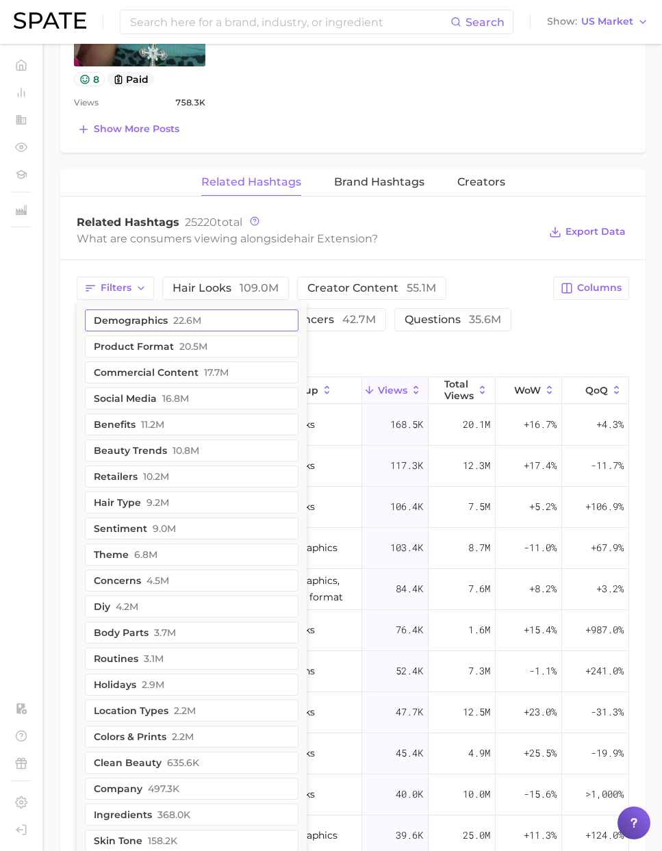
click at [162, 309] on button "demographics 22.6m" at bounding box center [191, 320] width 213 height 22
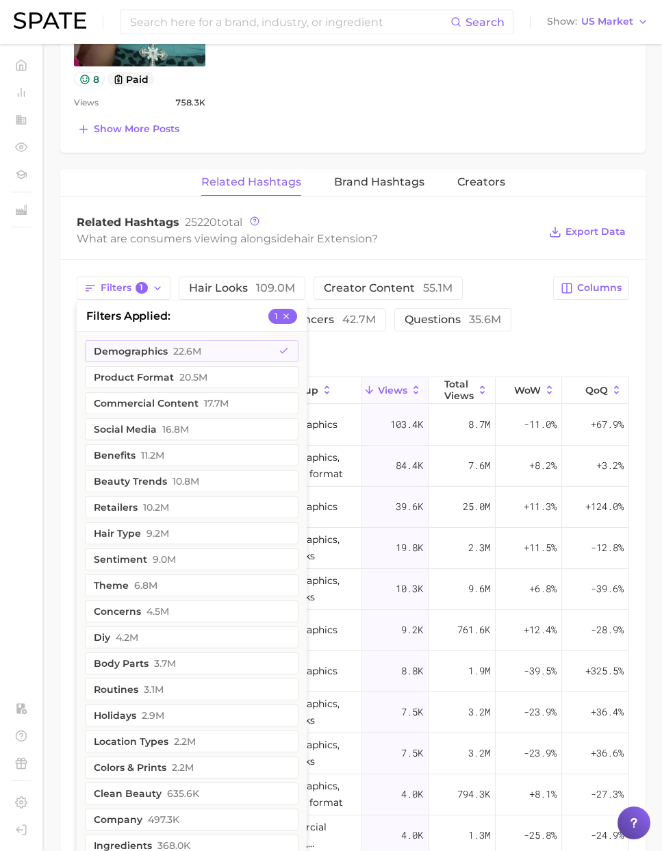
click at [457, 229] on div "What are consumers viewing alongside [MEDICAL_DATA] ?" at bounding box center [308, 238] width 462 height 18
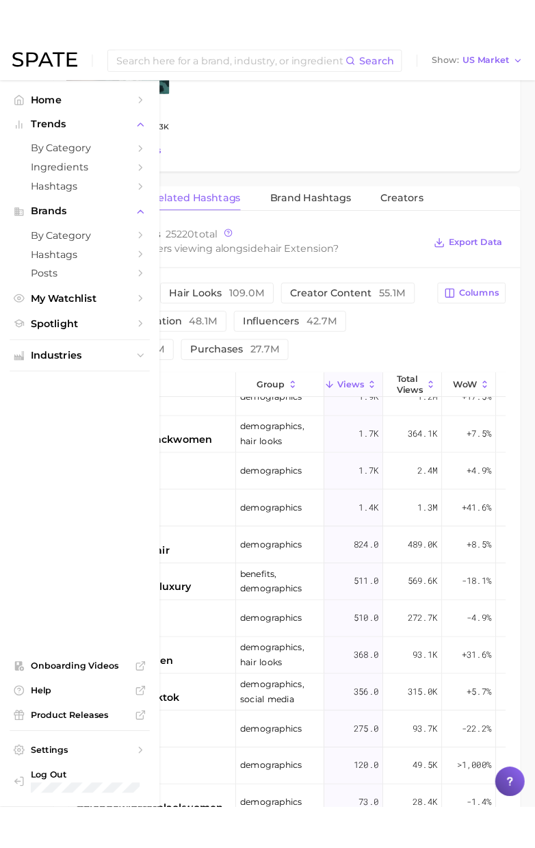
scroll to position [1319, 0]
